Goal: Task Accomplishment & Management: Manage account settings

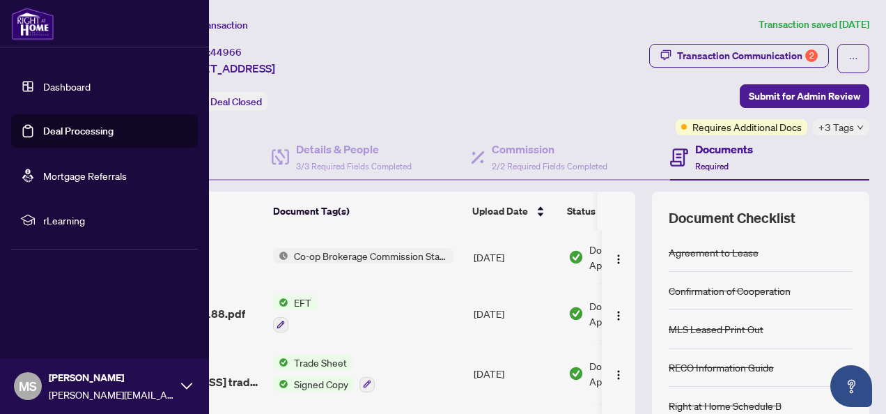
click at [73, 132] on link "Deal Processing" at bounding box center [78, 131] width 70 height 13
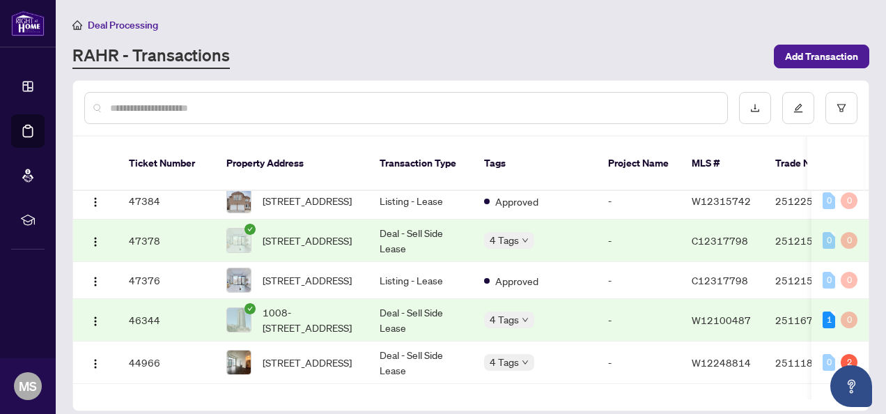
scroll to position [348, 0]
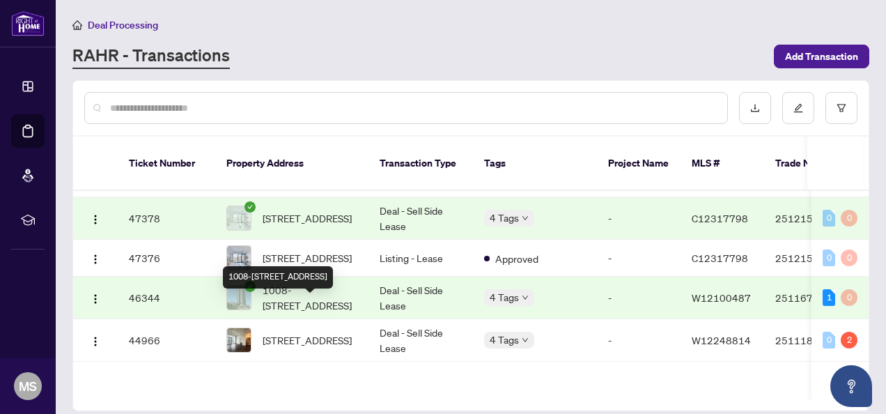
click at [308, 304] on span "1008-[STREET_ADDRESS]" at bounding box center [310, 297] width 95 height 31
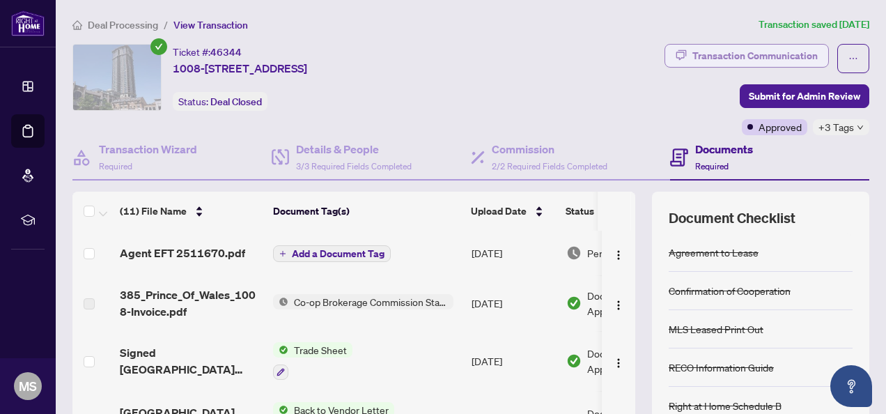
click at [729, 52] on div "Transaction Communication" at bounding box center [754, 56] width 125 height 22
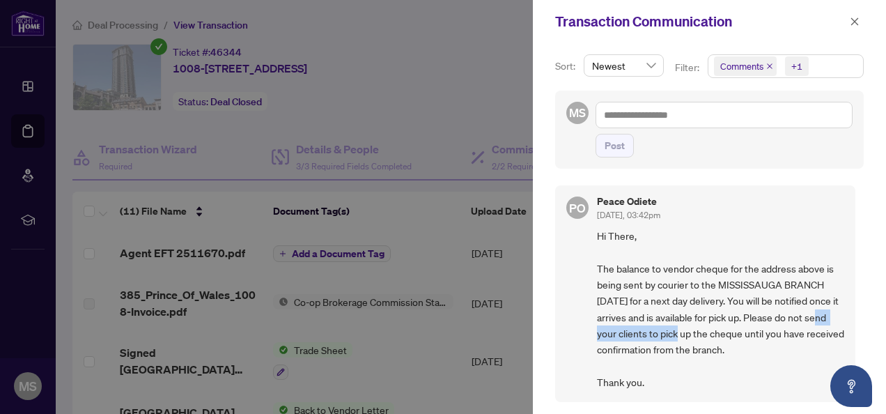
drag, startPoint x: 692, startPoint y: 328, endPoint x: 588, endPoint y: 331, distance: 104.5
click at [588, 331] on div "PO Peace Odiete [DATE], 03:42pm Hi There, The balance to vendor cheque for the …" at bounding box center [705, 293] width 300 height 217
drag, startPoint x: 588, startPoint y: 331, endPoint x: 623, endPoint y: 359, distance: 44.6
click at [623, 359] on span "Hi There, The balance to vendor cheque for the address above is being sent by c…" at bounding box center [720, 309] width 247 height 163
click at [854, 19] on icon "close" at bounding box center [855, 22] width 10 height 10
